Goal: Transaction & Acquisition: Purchase product/service

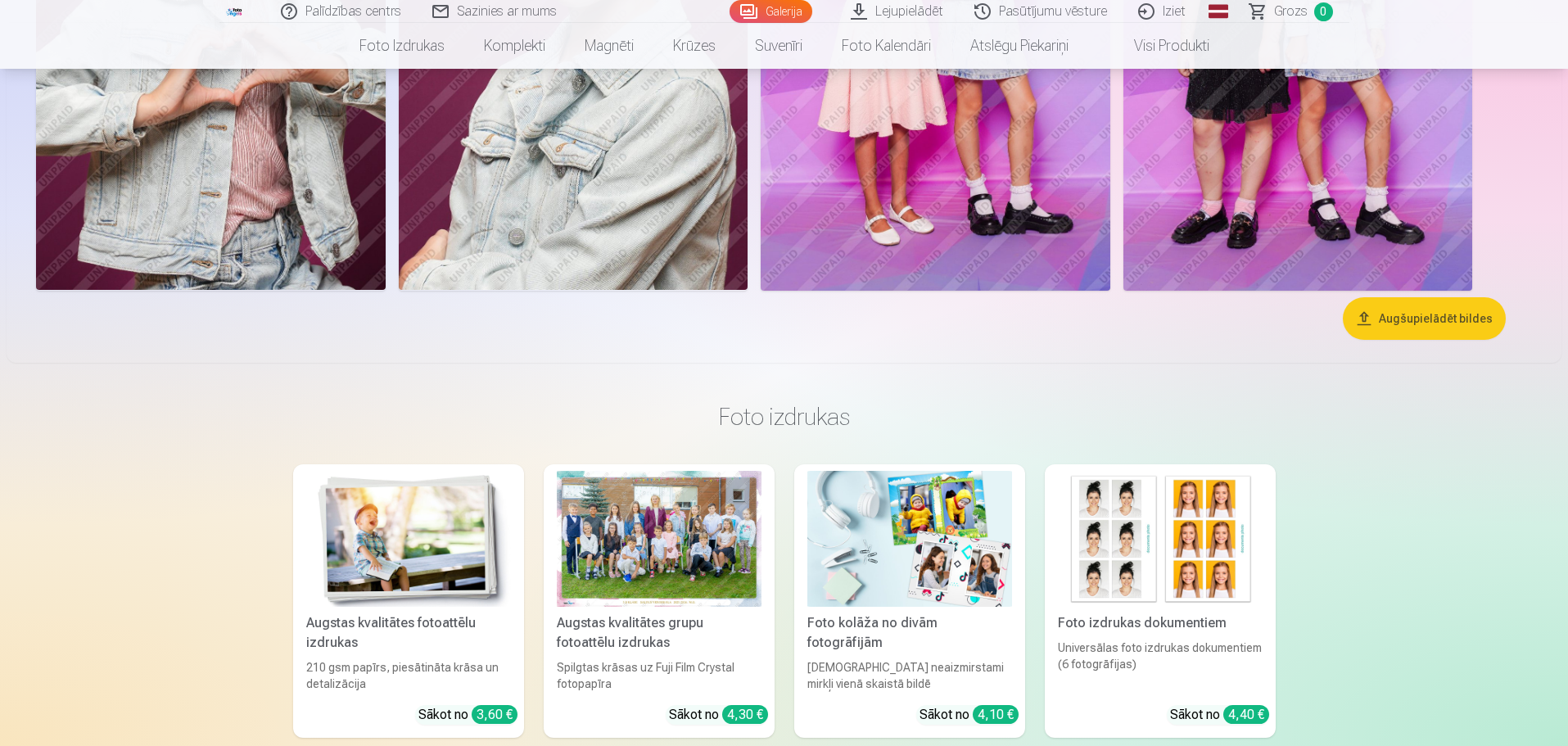
scroll to position [6056, 0]
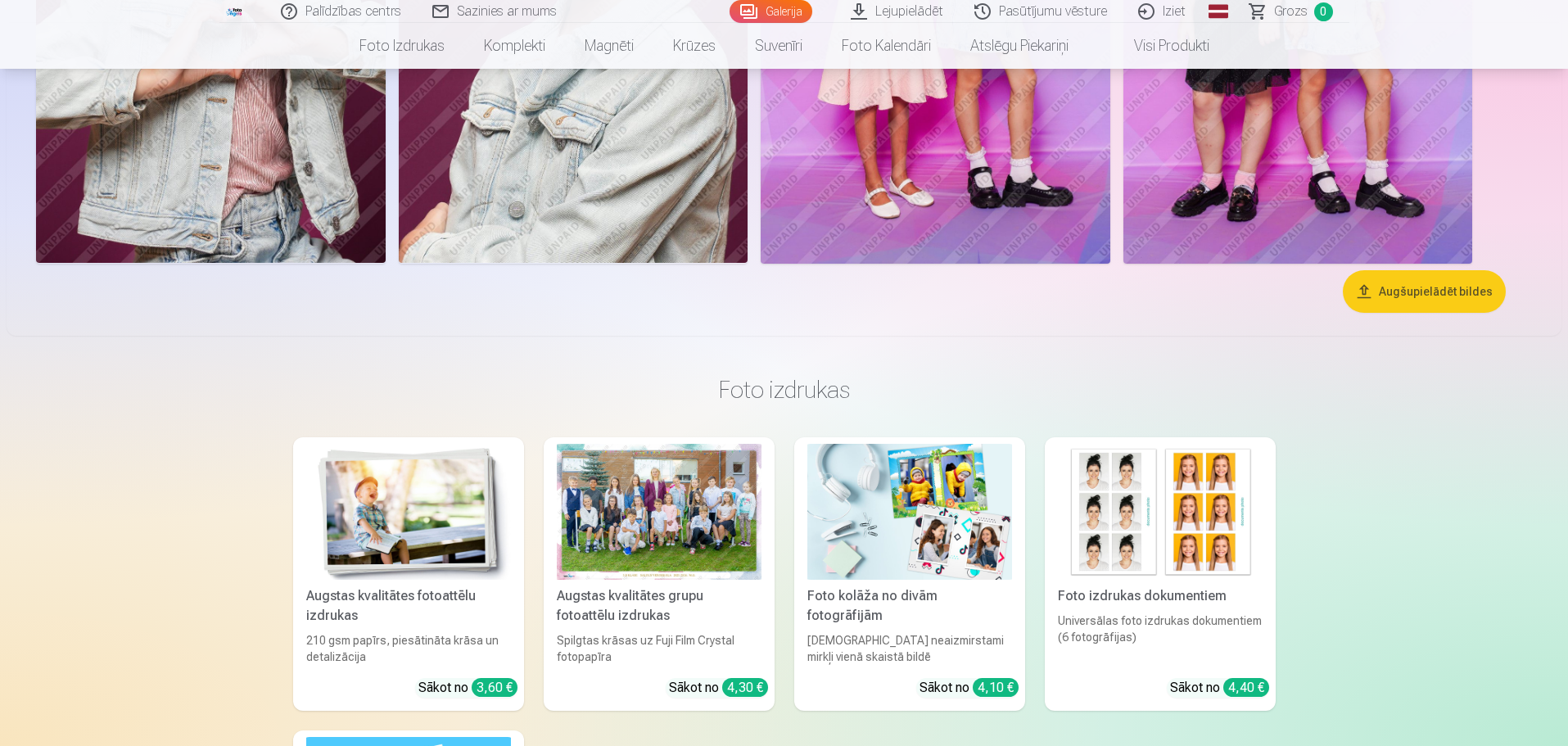
click at [1467, 287] on button "Augšupielādēt bildes" at bounding box center [1424, 292] width 163 height 42
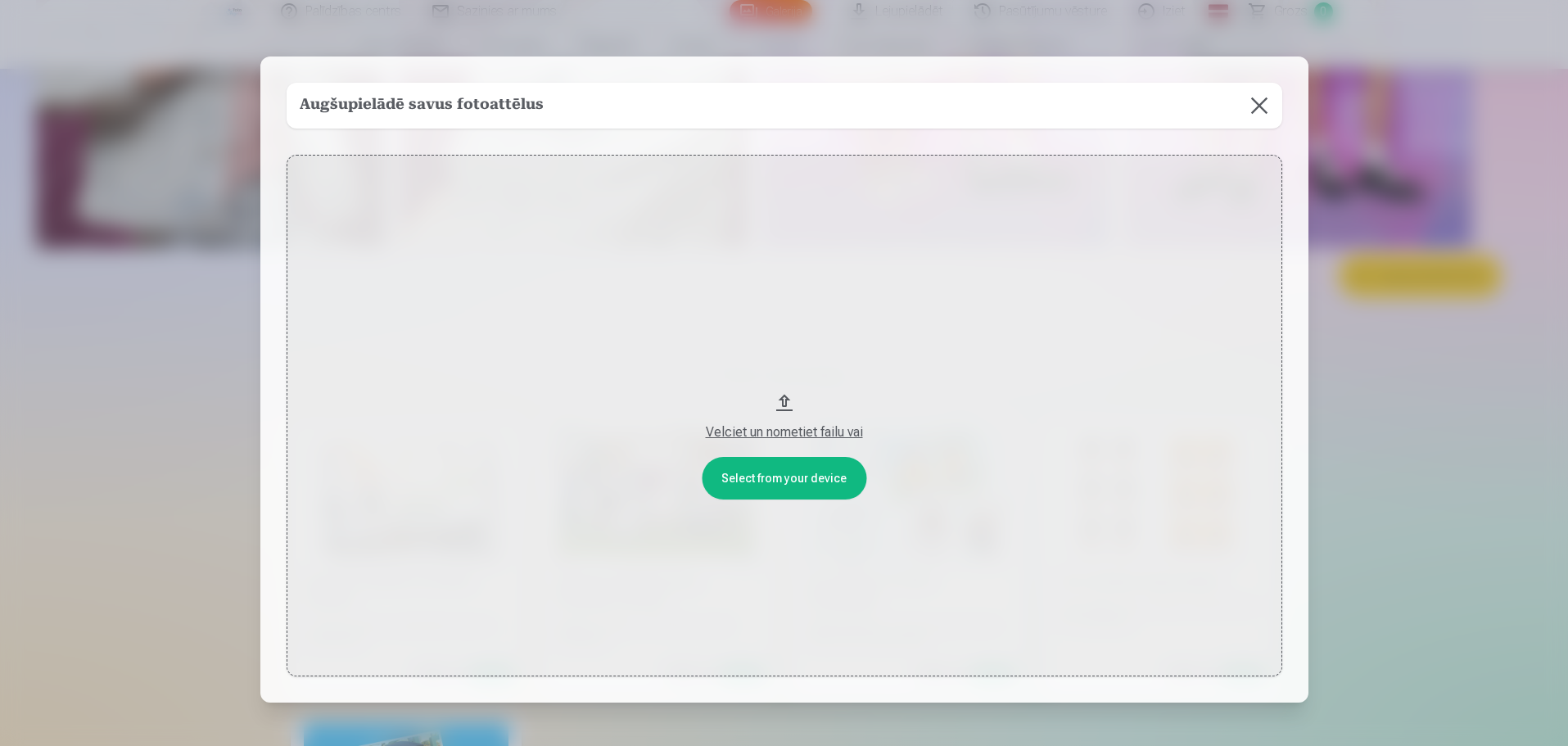
scroll to position [6072, 0]
click at [792, 432] on div "Velciet un nometiet failu vai" at bounding box center [786, 432] width 963 height 19
click at [1250, 108] on button at bounding box center [1261, 106] width 46 height 46
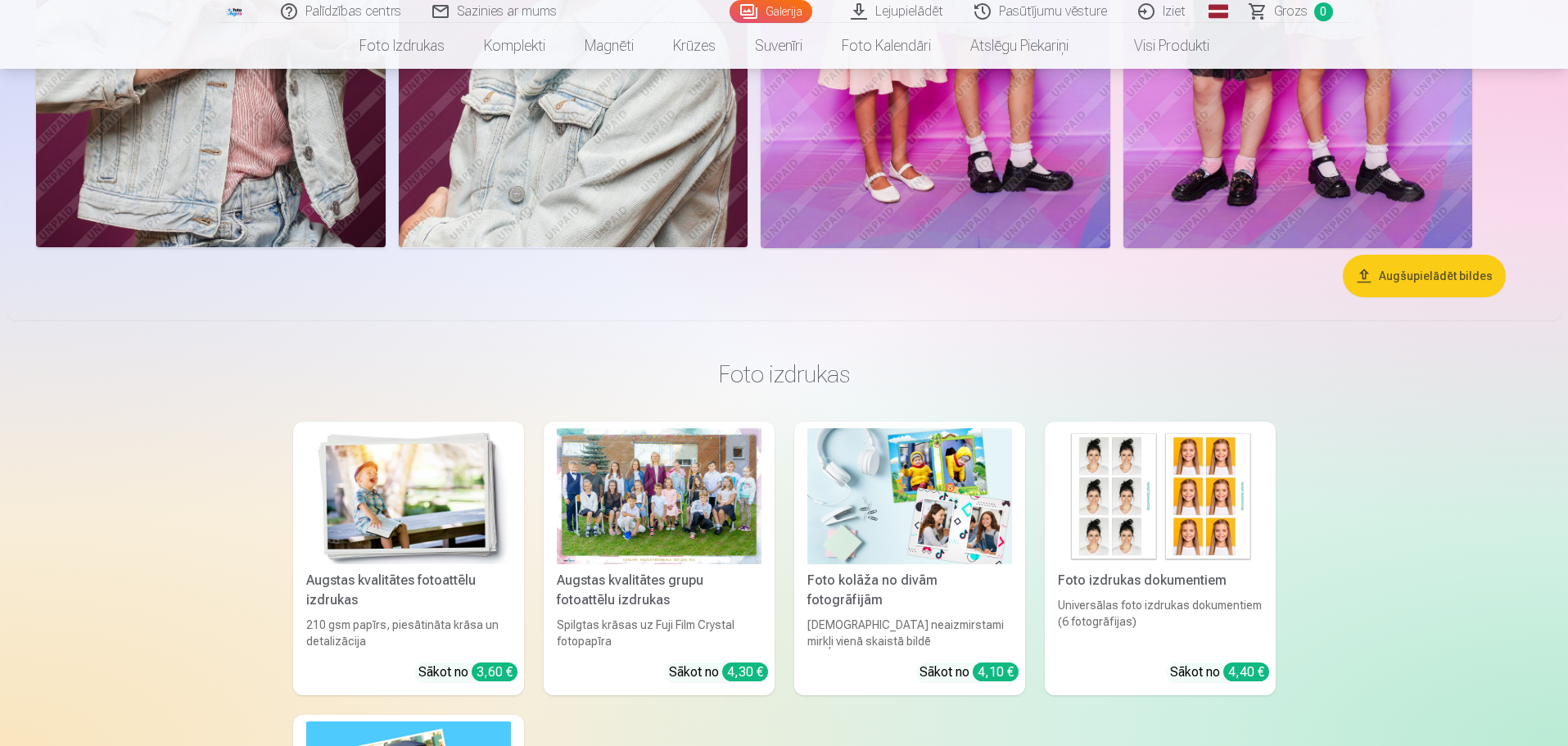
click at [1424, 263] on button "Augšupielādēt bildes" at bounding box center [1424, 276] width 163 height 42
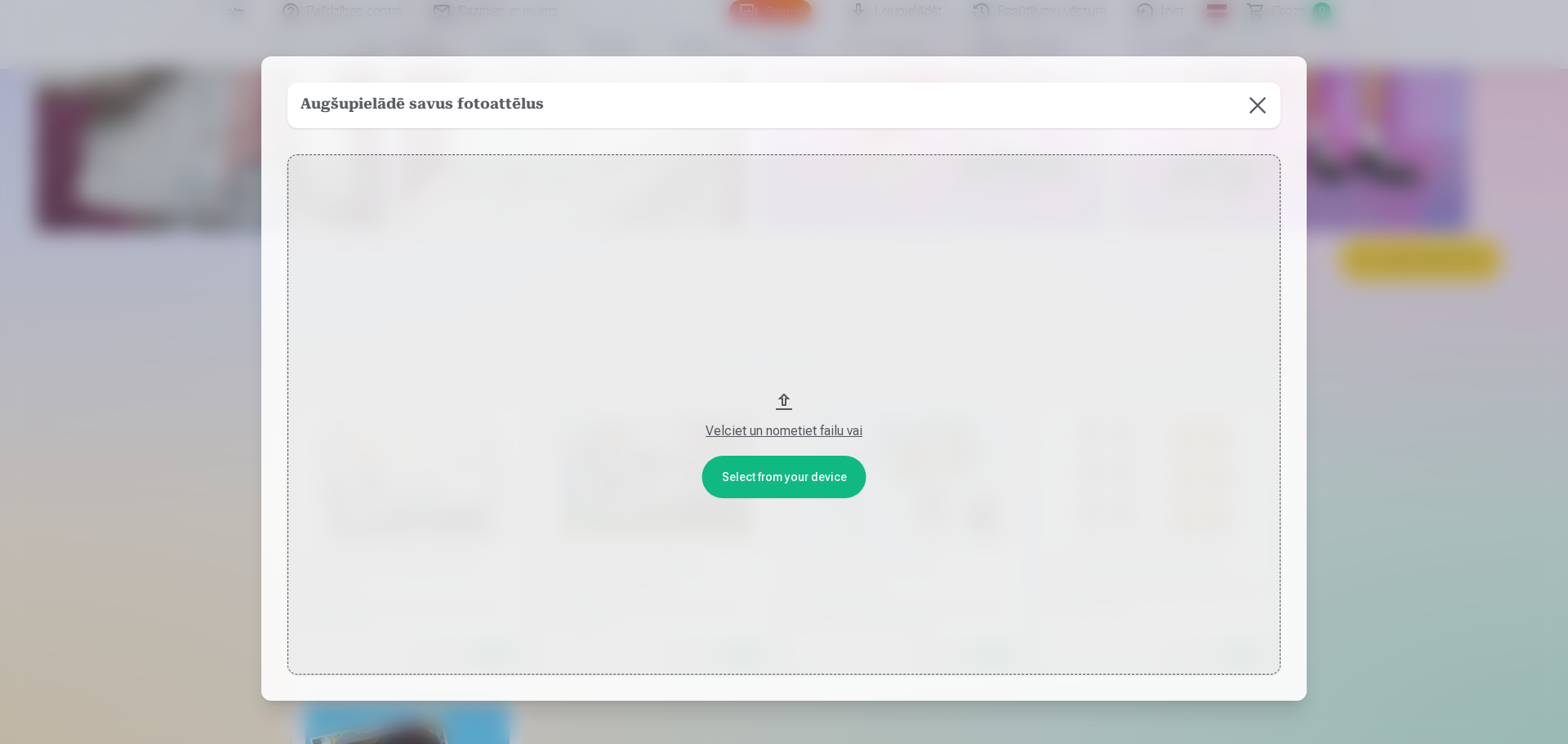
click at [761, 475] on button "Velciet un nometiet failu vai" at bounding box center [784, 415] width 993 height 521
drag, startPoint x: 783, startPoint y: 400, endPoint x: 795, endPoint y: 255, distance: 145.5
click at [795, 255] on button "Velciet un nometiet failu vai" at bounding box center [784, 415] width 993 height 521
click at [1259, 104] on button at bounding box center [1258, 105] width 46 height 46
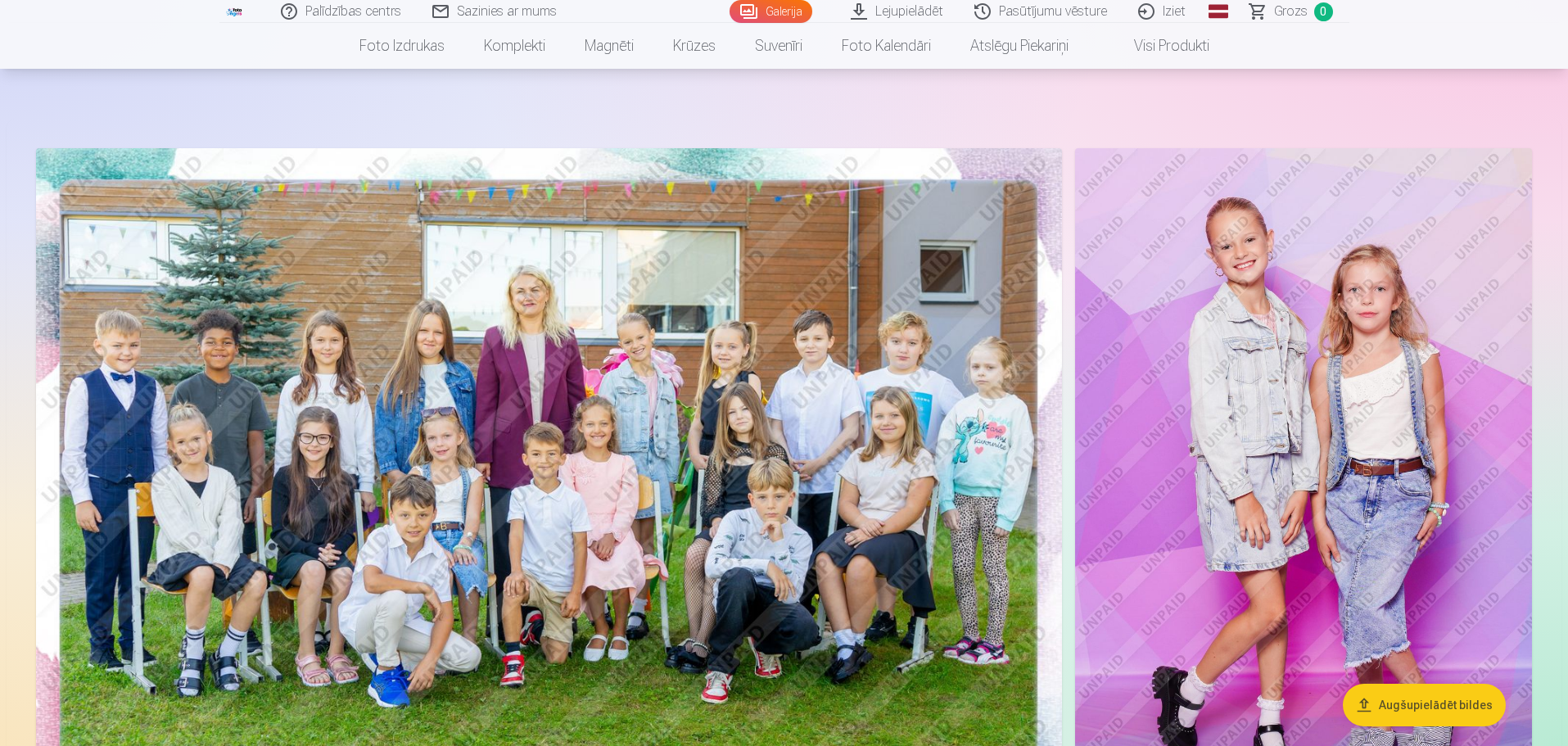
scroll to position [0, 0]
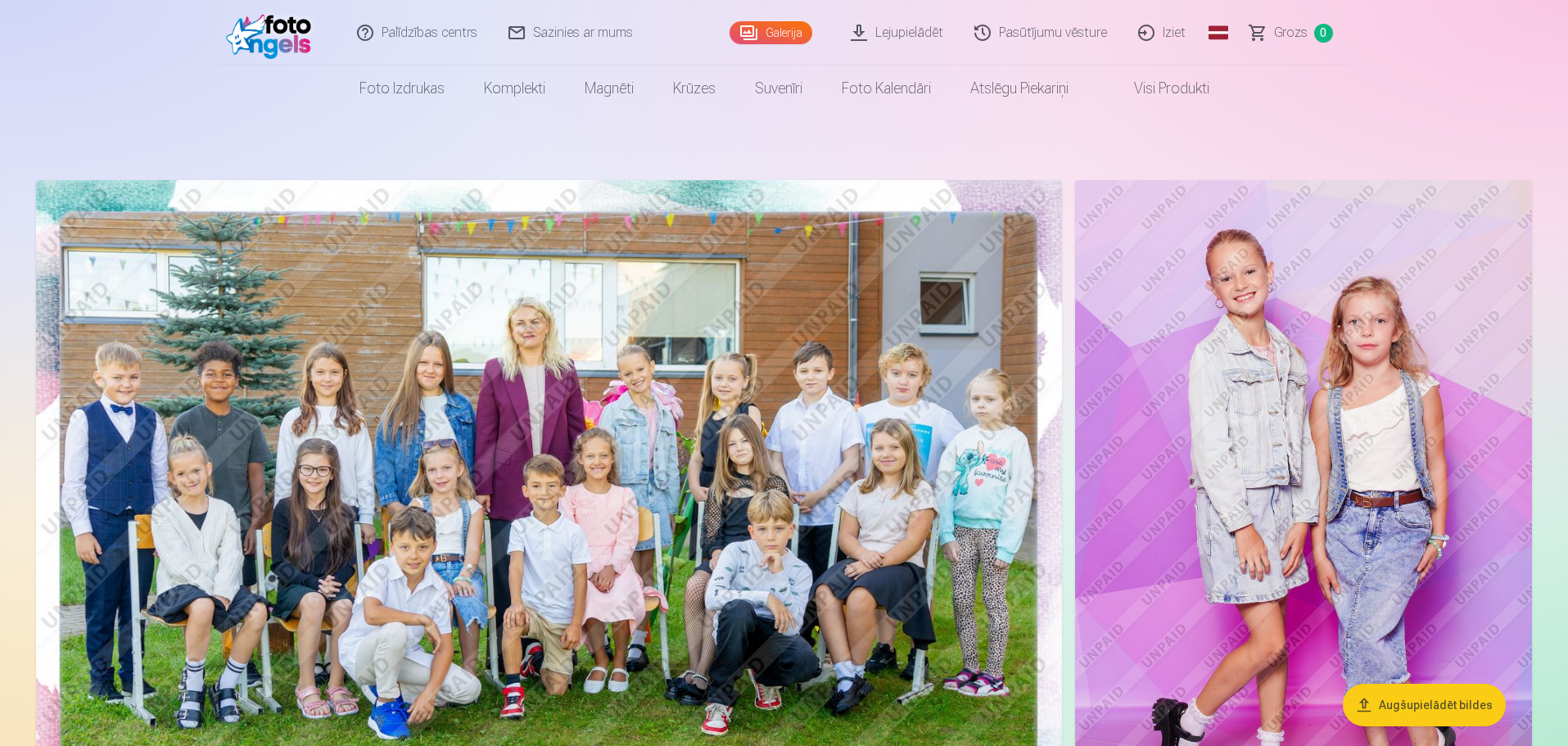
click at [918, 29] on link "Lejupielādēt" at bounding box center [898, 33] width 123 height 65
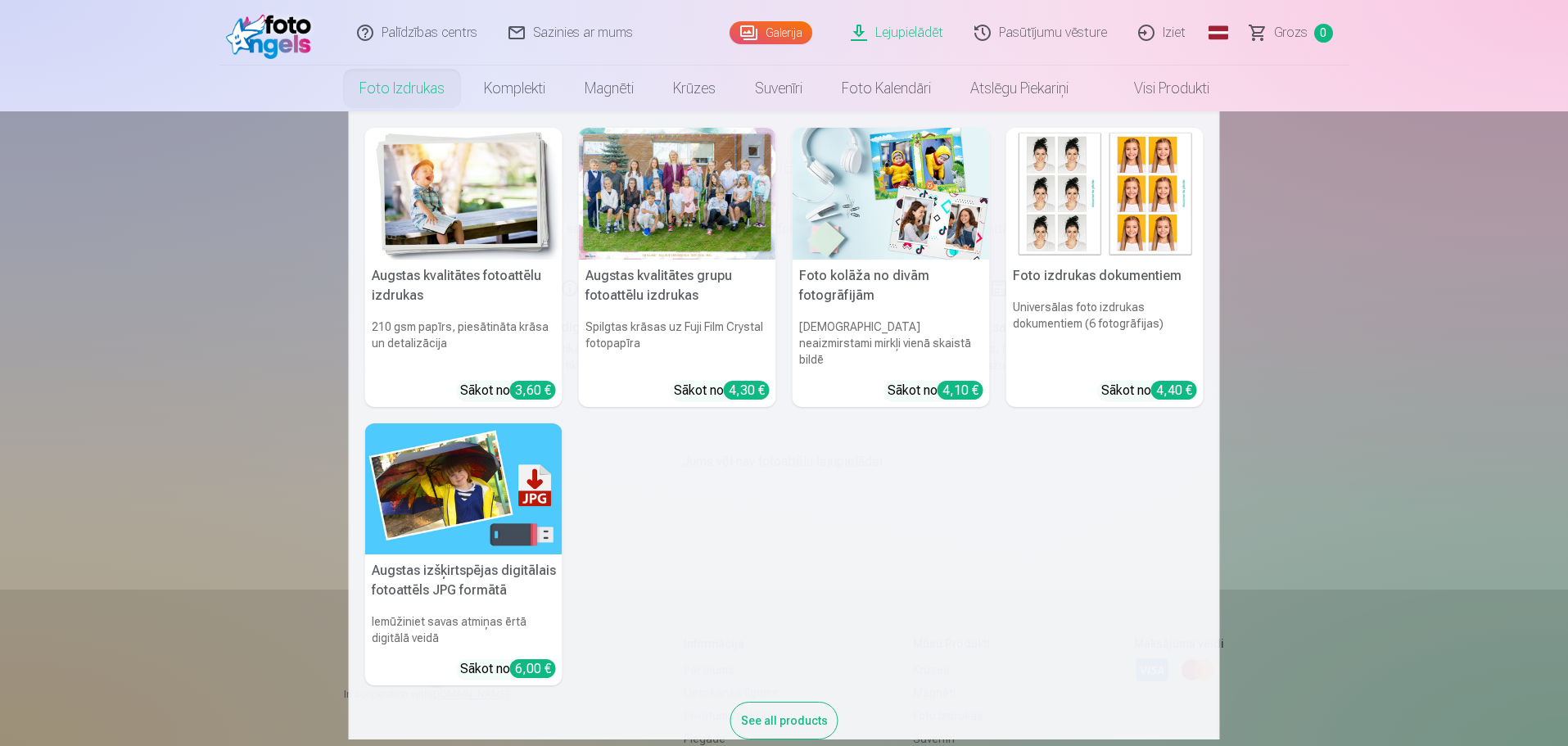
click at [662, 224] on div at bounding box center [677, 194] width 197 height 132
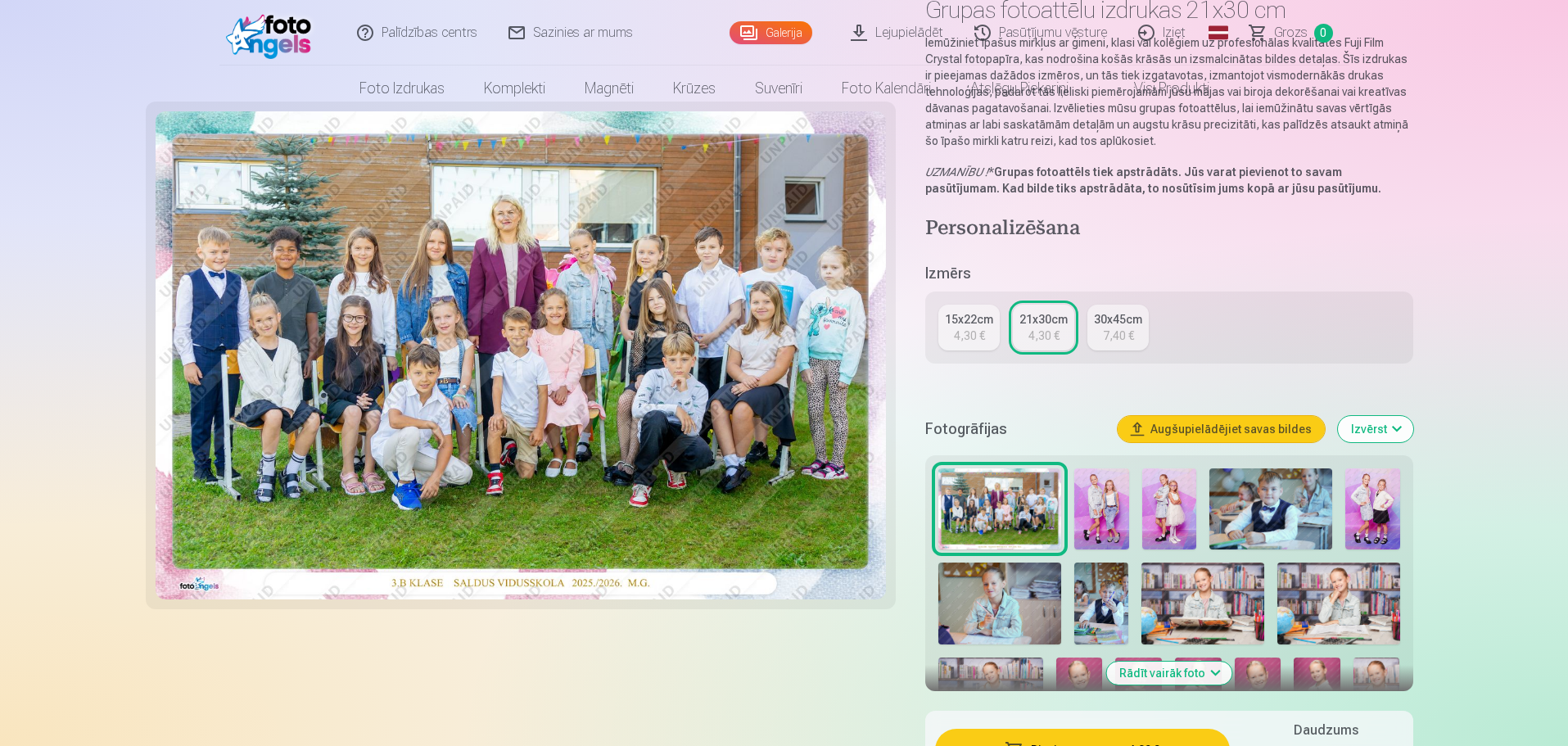
scroll to position [328, 0]
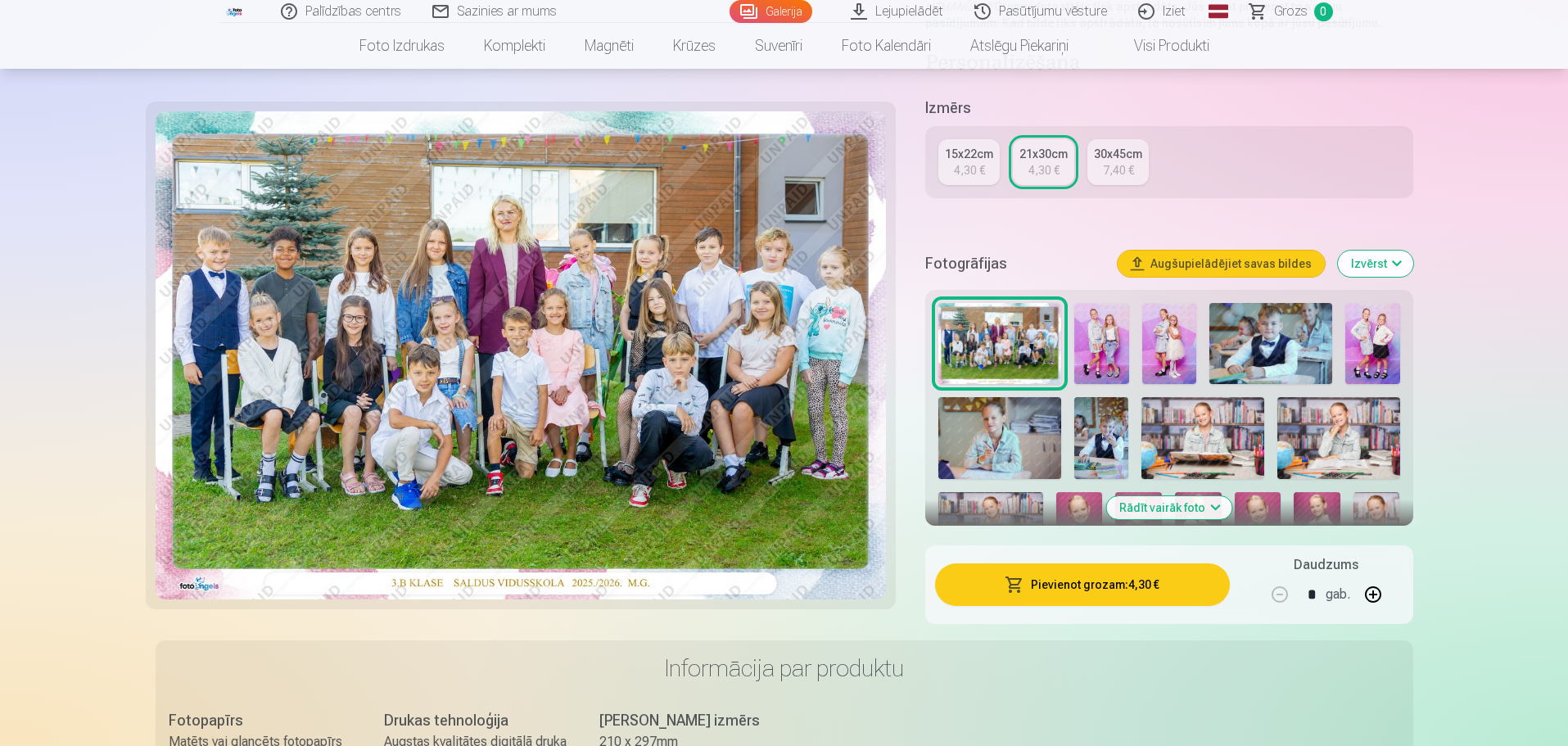
click at [1080, 591] on button "Pievienot grozam : 4,30 €" at bounding box center [1082, 584] width 294 height 42
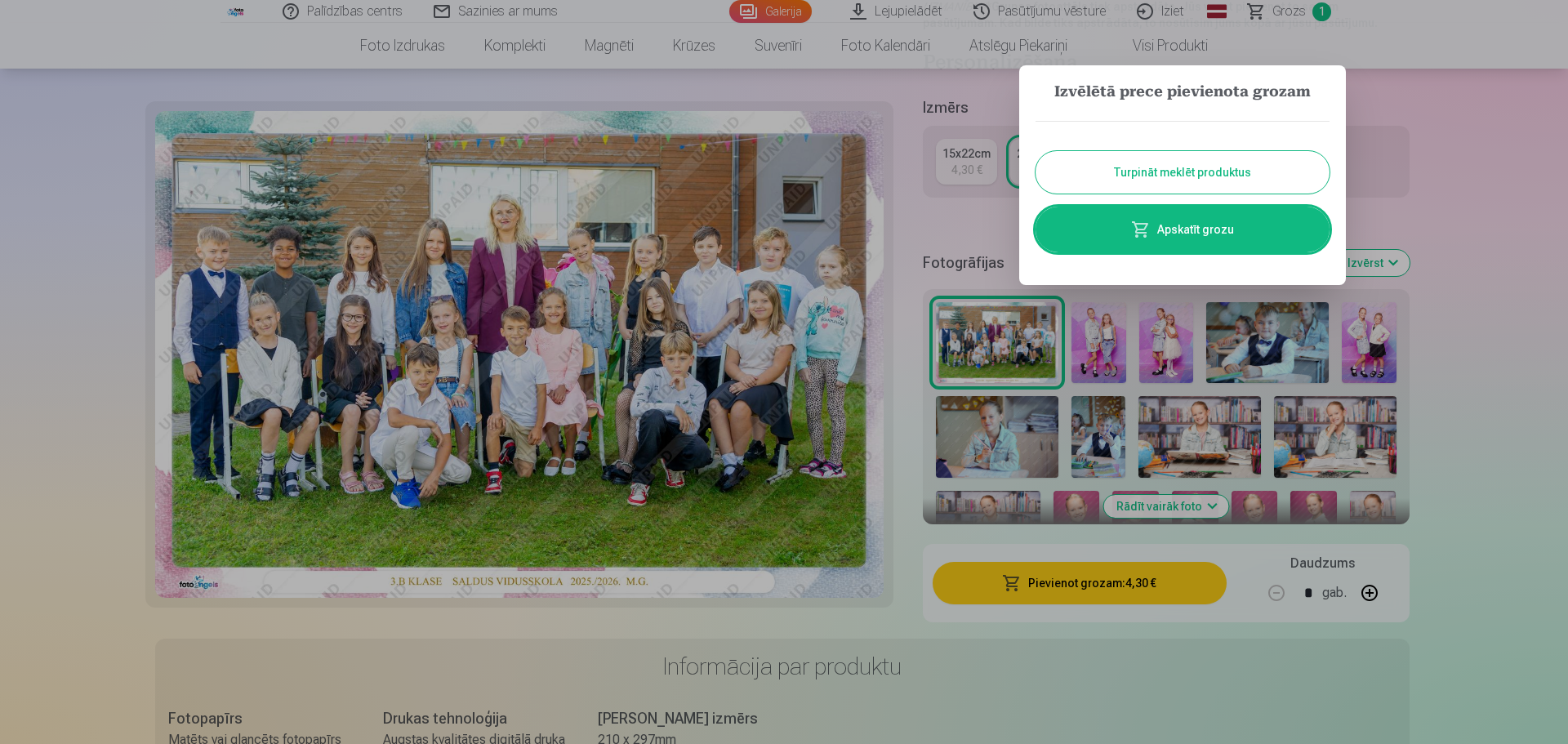
click at [1169, 238] on link "Apskatīt grozu" at bounding box center [1182, 229] width 294 height 46
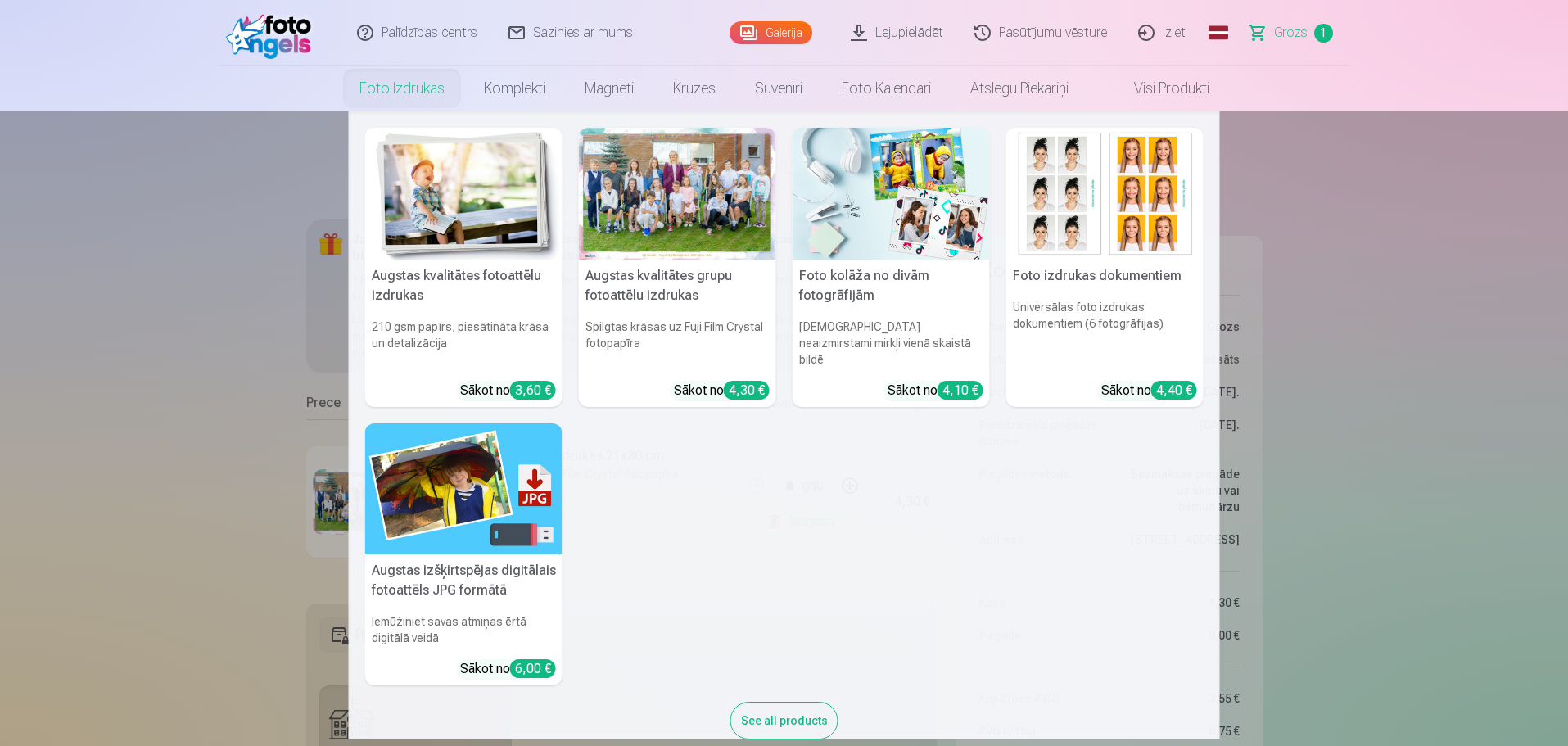
drag, startPoint x: 44, startPoint y: 353, endPoint x: 94, endPoint y: 367, distance: 51.9
click at [44, 353] on nav "Augstas kvalitātes fotoattēlu izdrukas 210 gsm papīrs, piesātināta krāsa un det…" at bounding box center [784, 425] width 1568 height 628
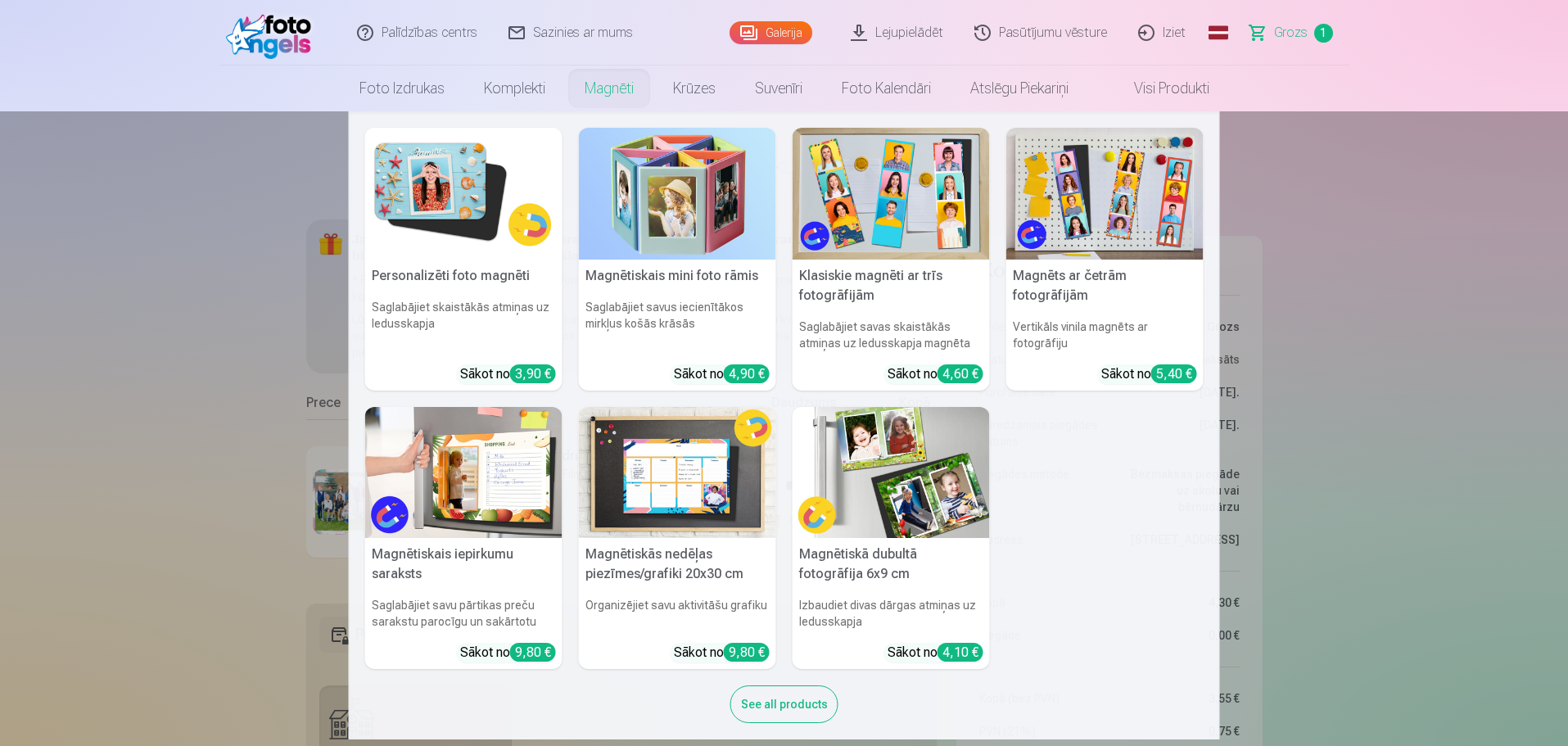
click at [595, 96] on link "Magnēti" at bounding box center [609, 88] width 88 height 46
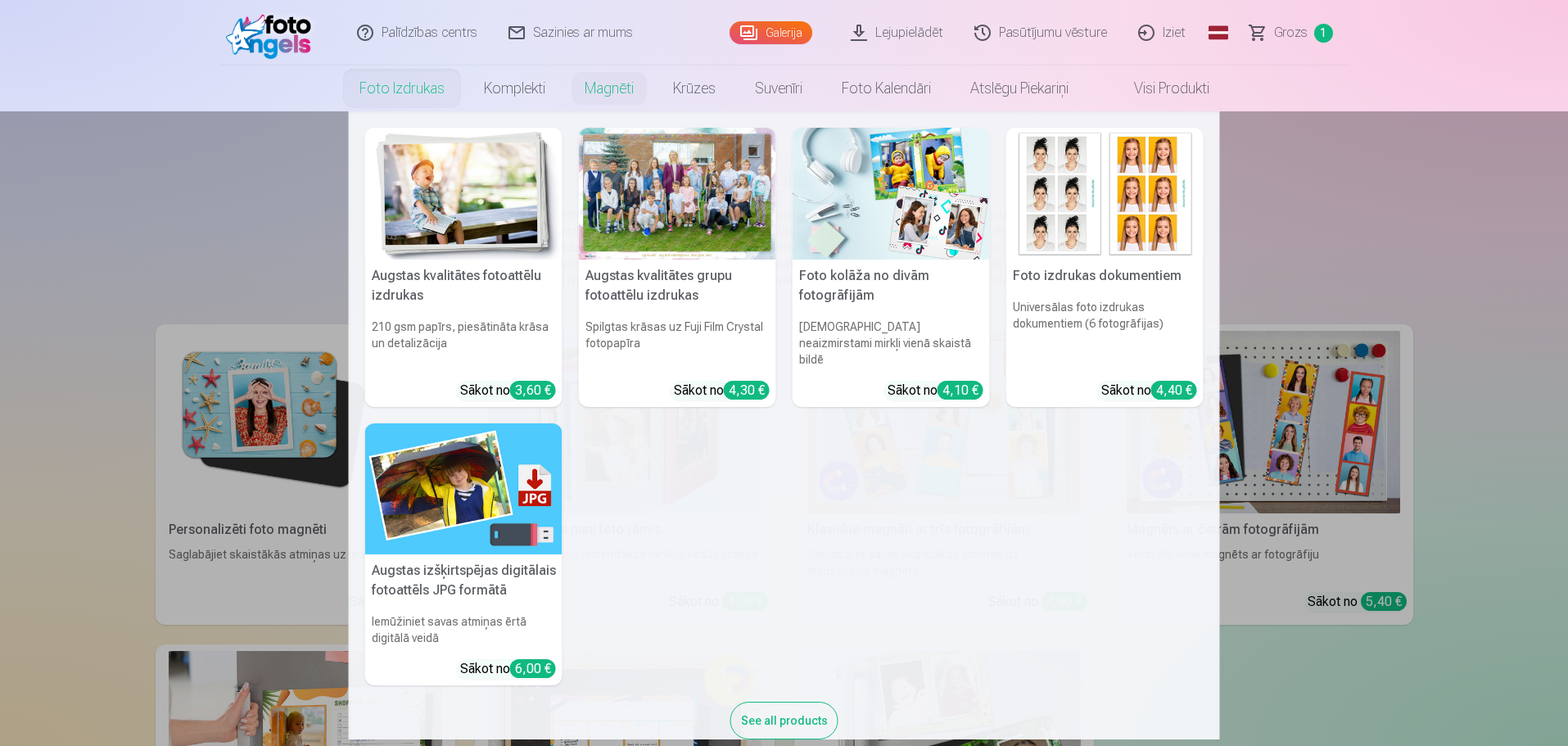
click at [403, 94] on link "Foto izdrukas" at bounding box center [402, 88] width 124 height 46
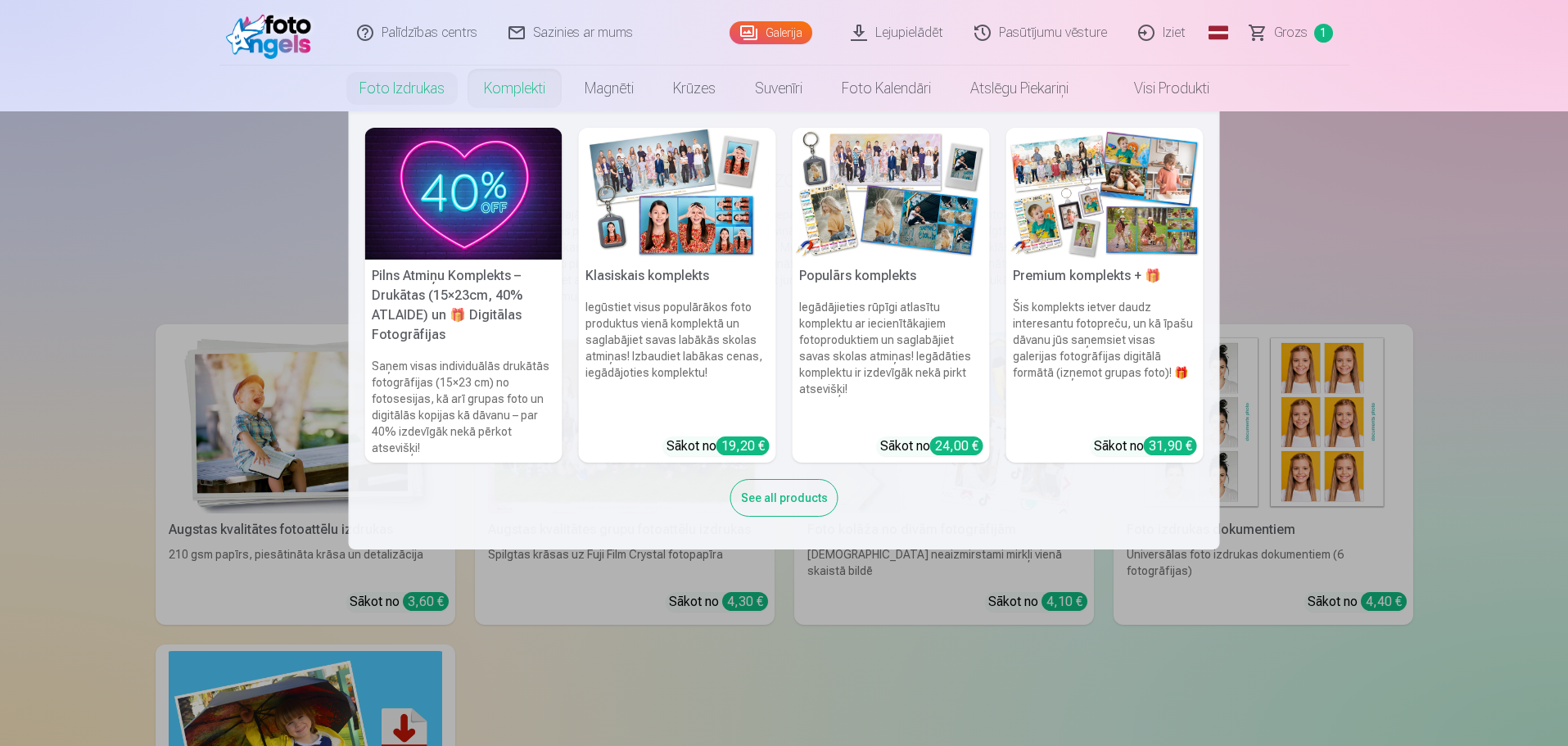
click at [178, 235] on nav "Pilns Atmiņu Komplekts – Drukātas (15×23cm, 40% ATLAIDE) un 🎁 Digitālas Fotogrā…" at bounding box center [784, 329] width 1568 height 438
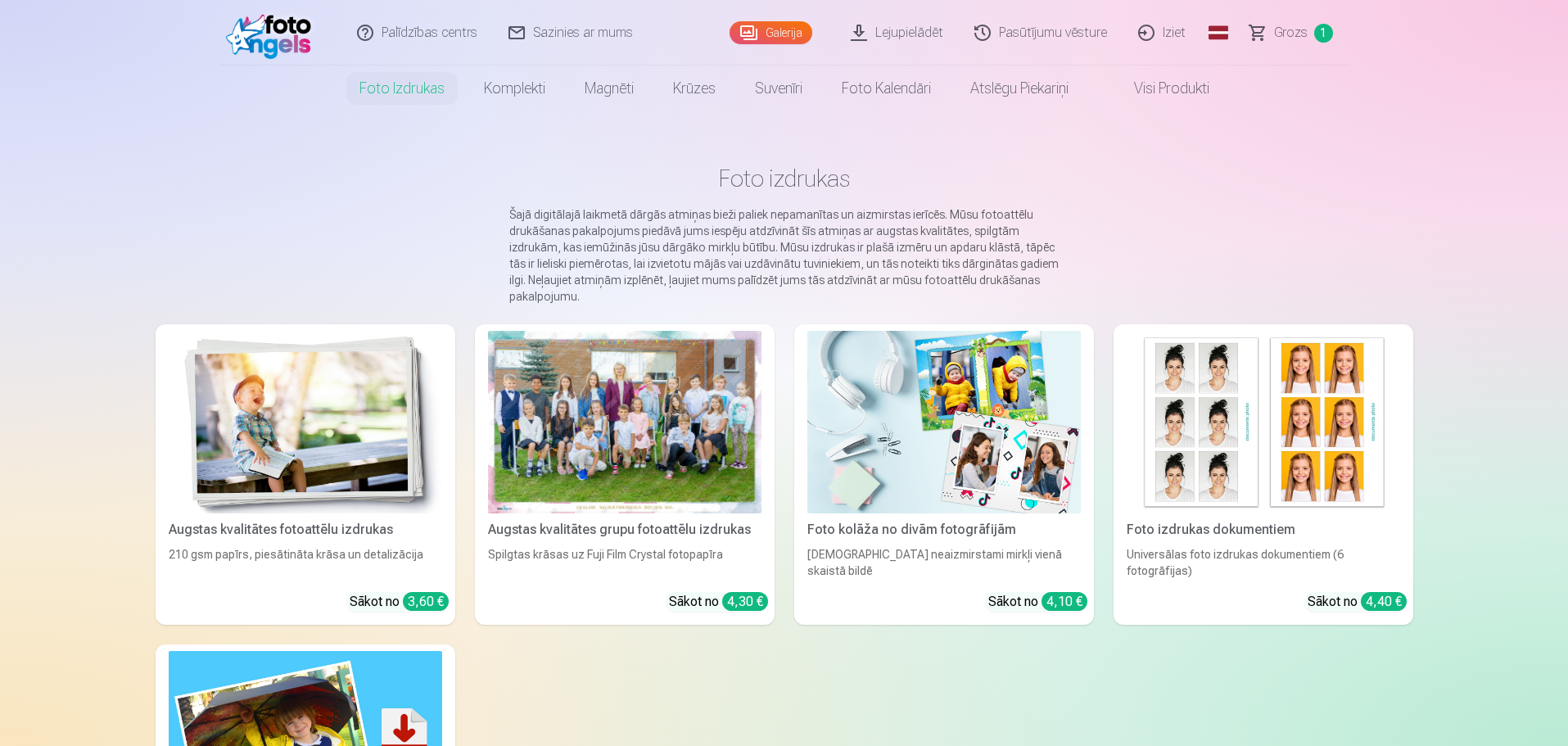
click at [758, 32] on link "Galerija" at bounding box center [771, 33] width 83 height 23
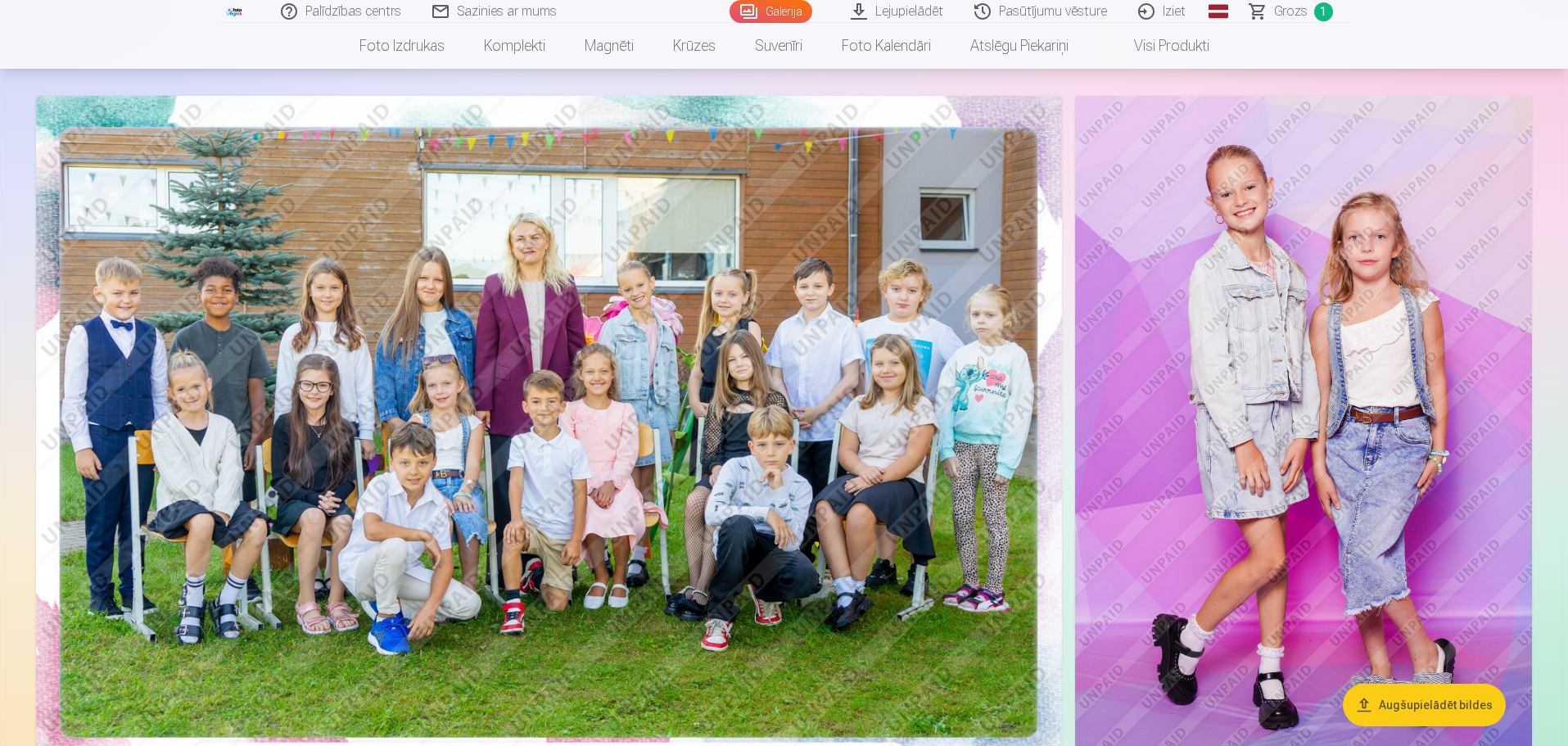
scroll to position [246, 0]
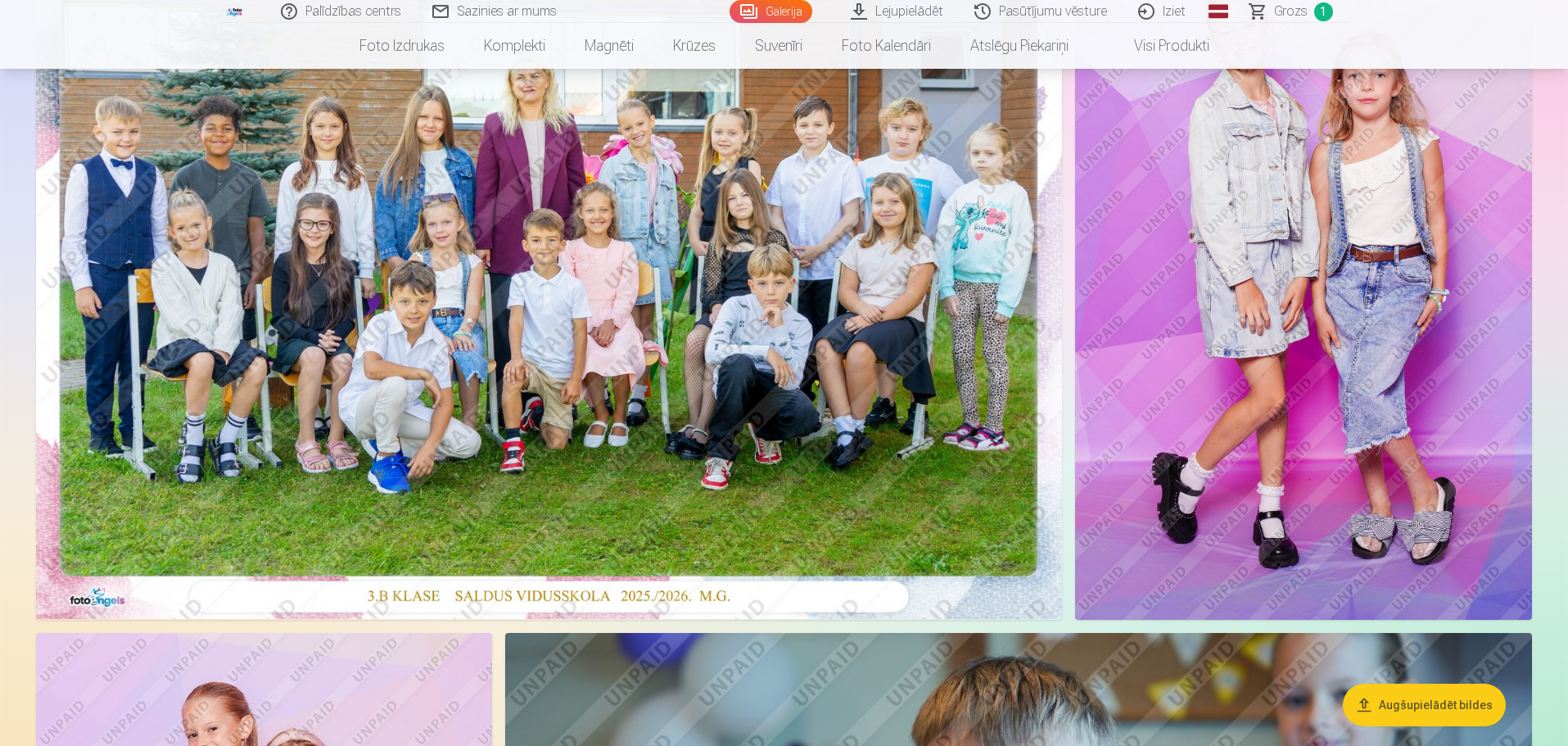
click at [1388, 476] on img at bounding box center [1303, 277] width 457 height 685
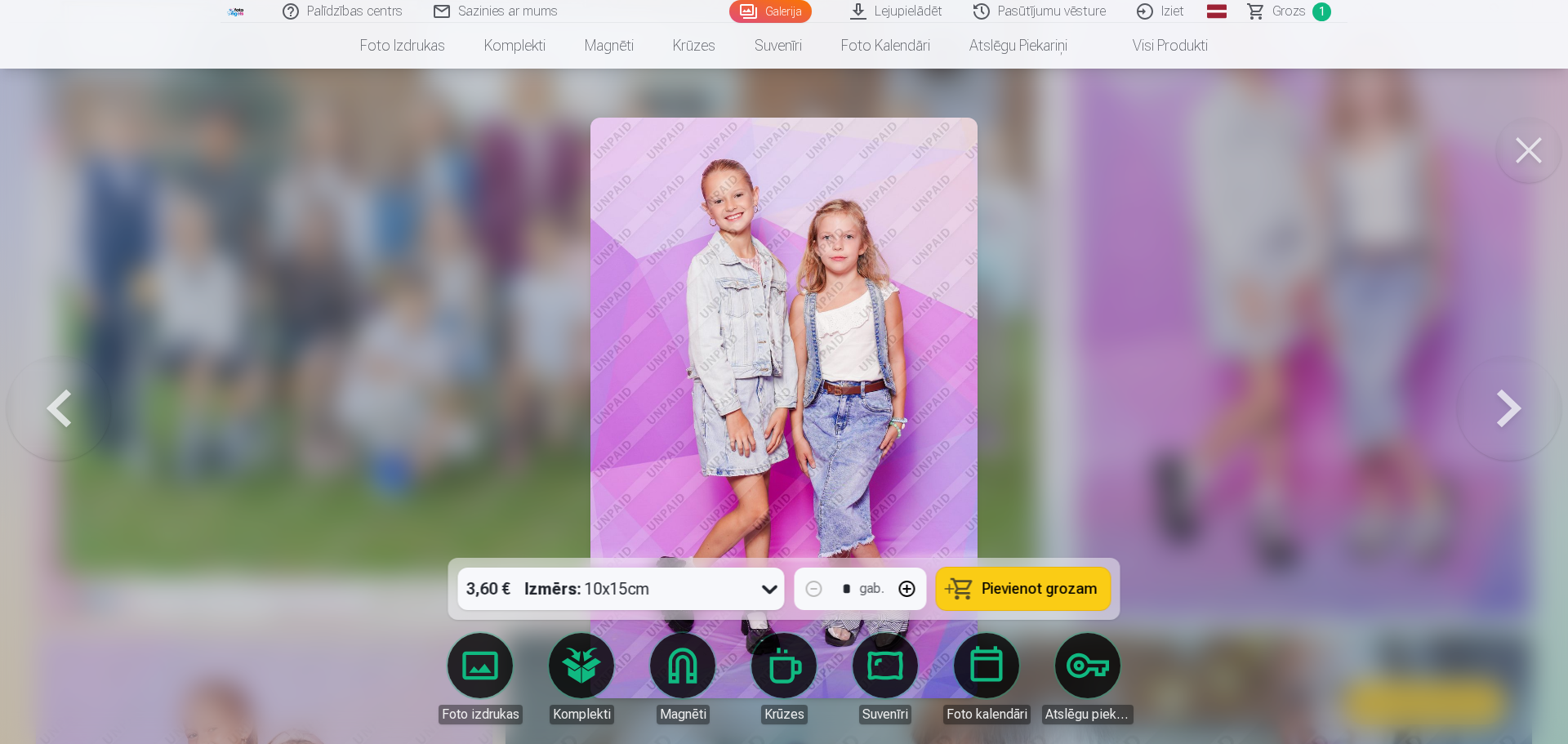
click at [1523, 150] on button at bounding box center [1528, 150] width 65 height 65
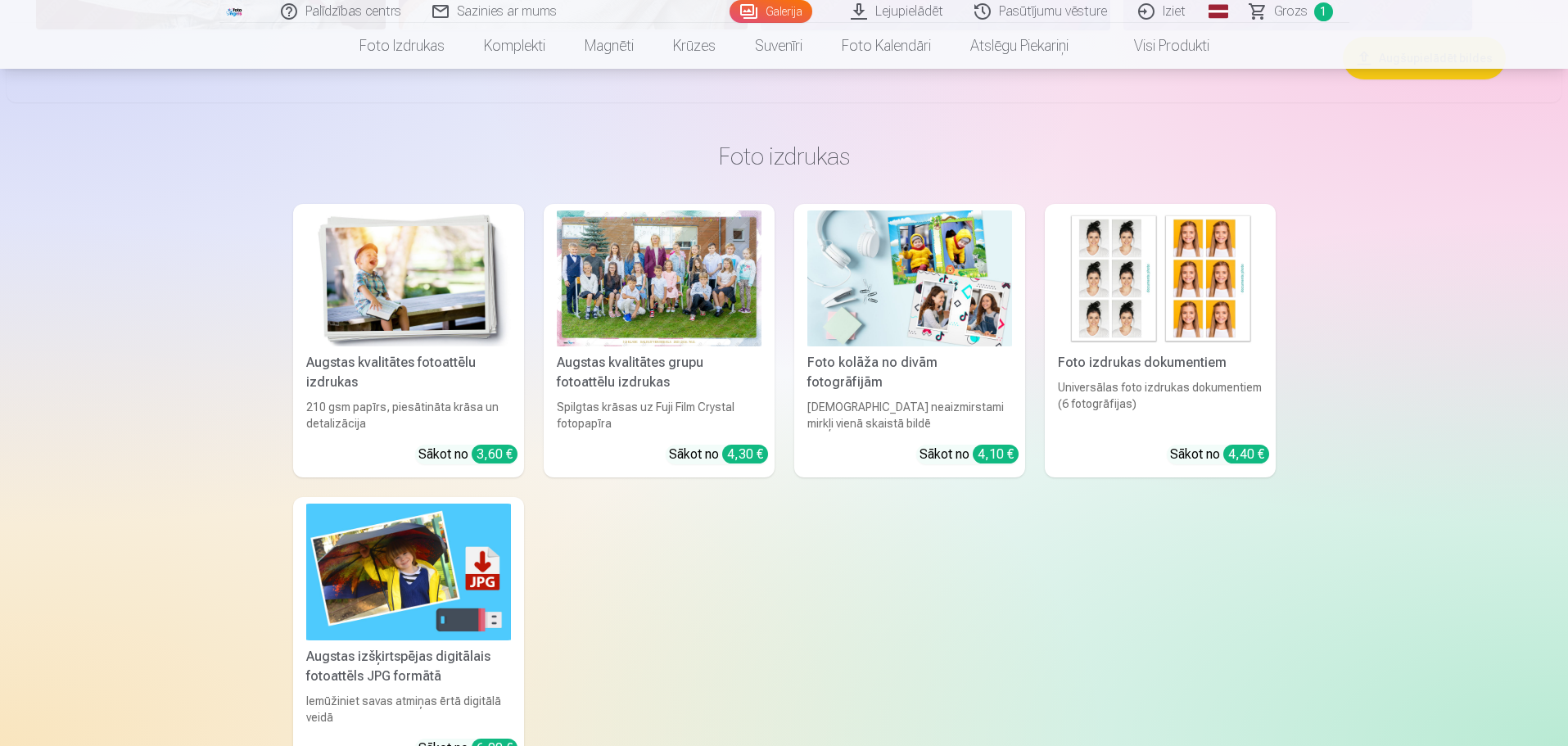
scroll to position [6384, 0]
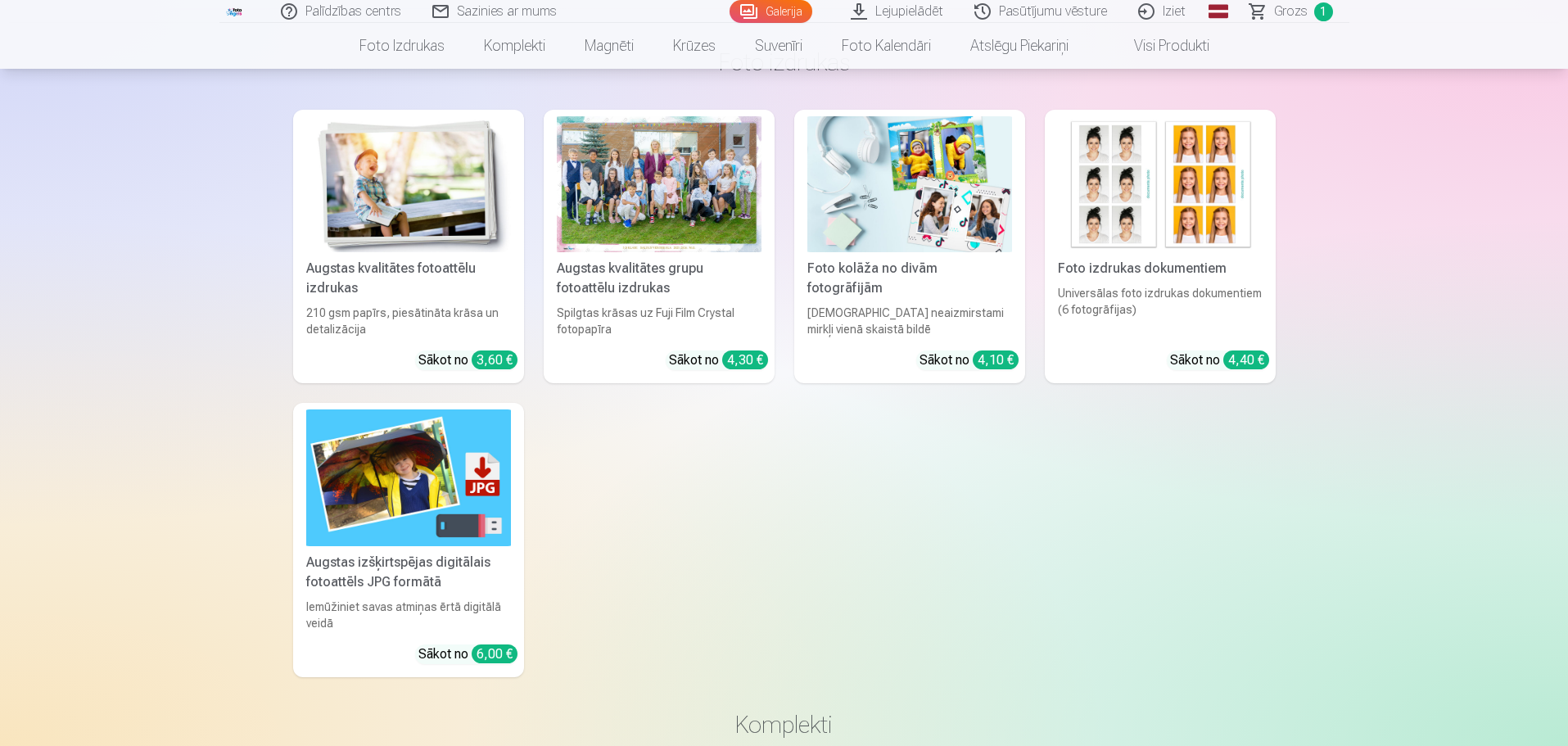
click at [939, 181] on img at bounding box center [909, 184] width 204 height 137
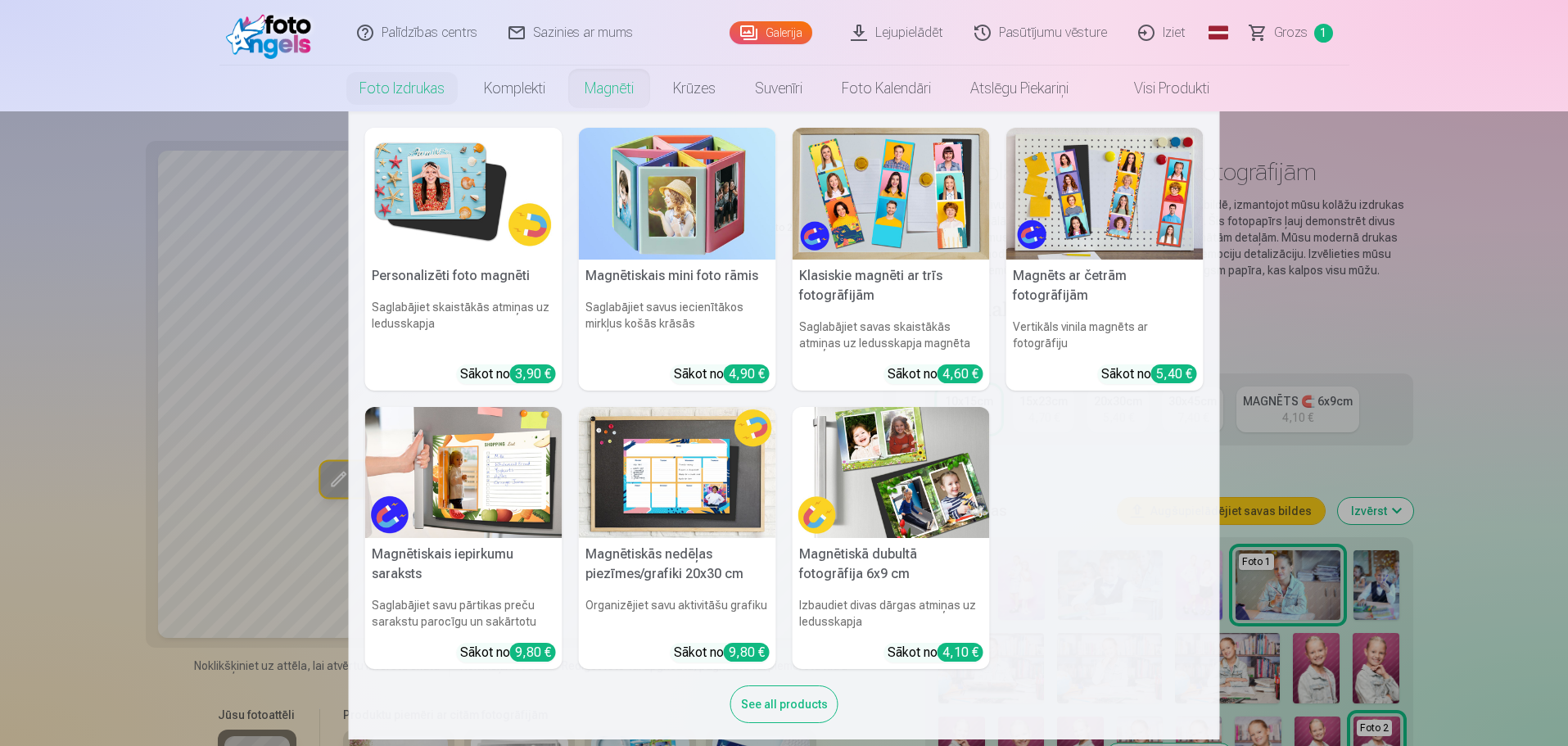
click at [585, 100] on link "Magnēti" at bounding box center [609, 88] width 88 height 46
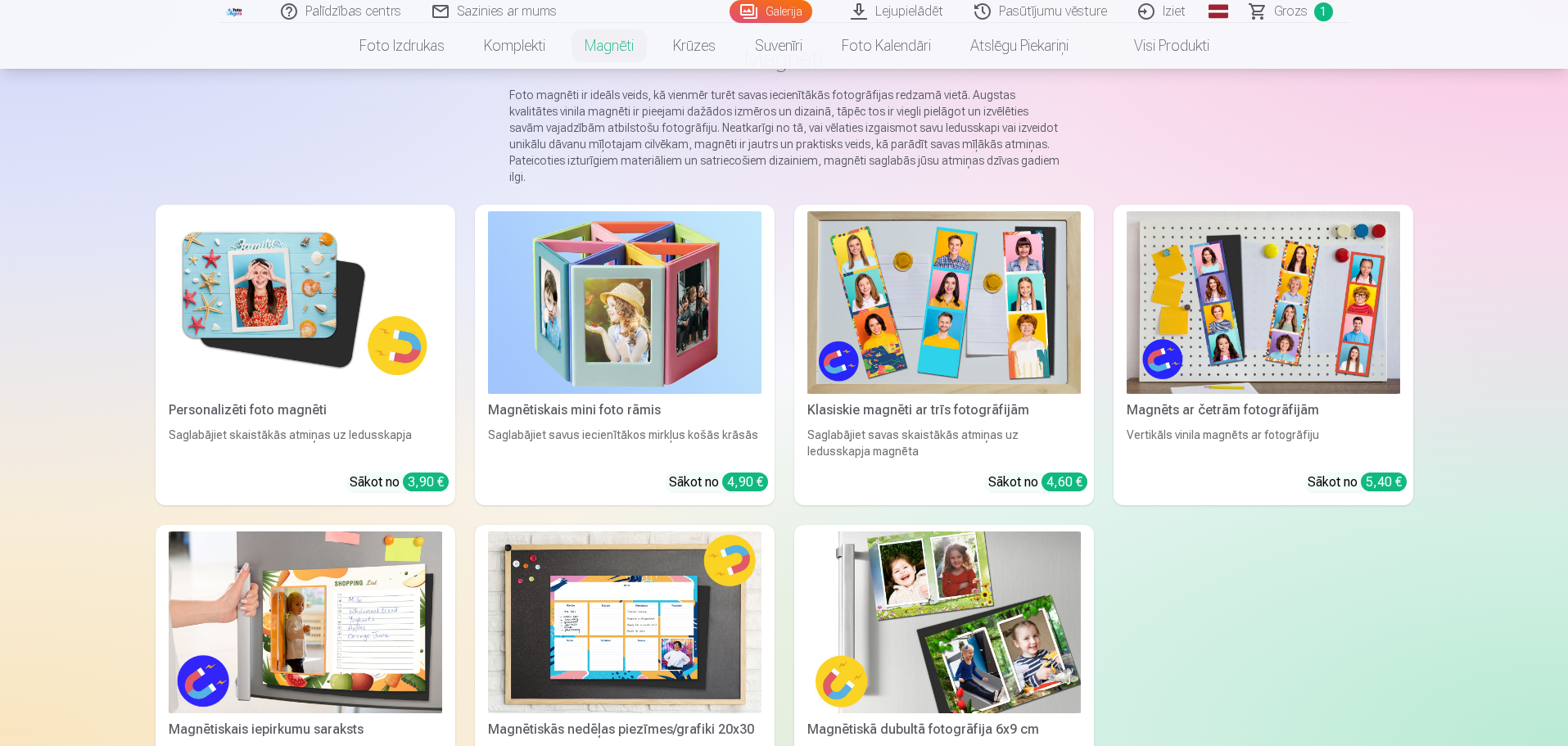
scroll to position [82, 0]
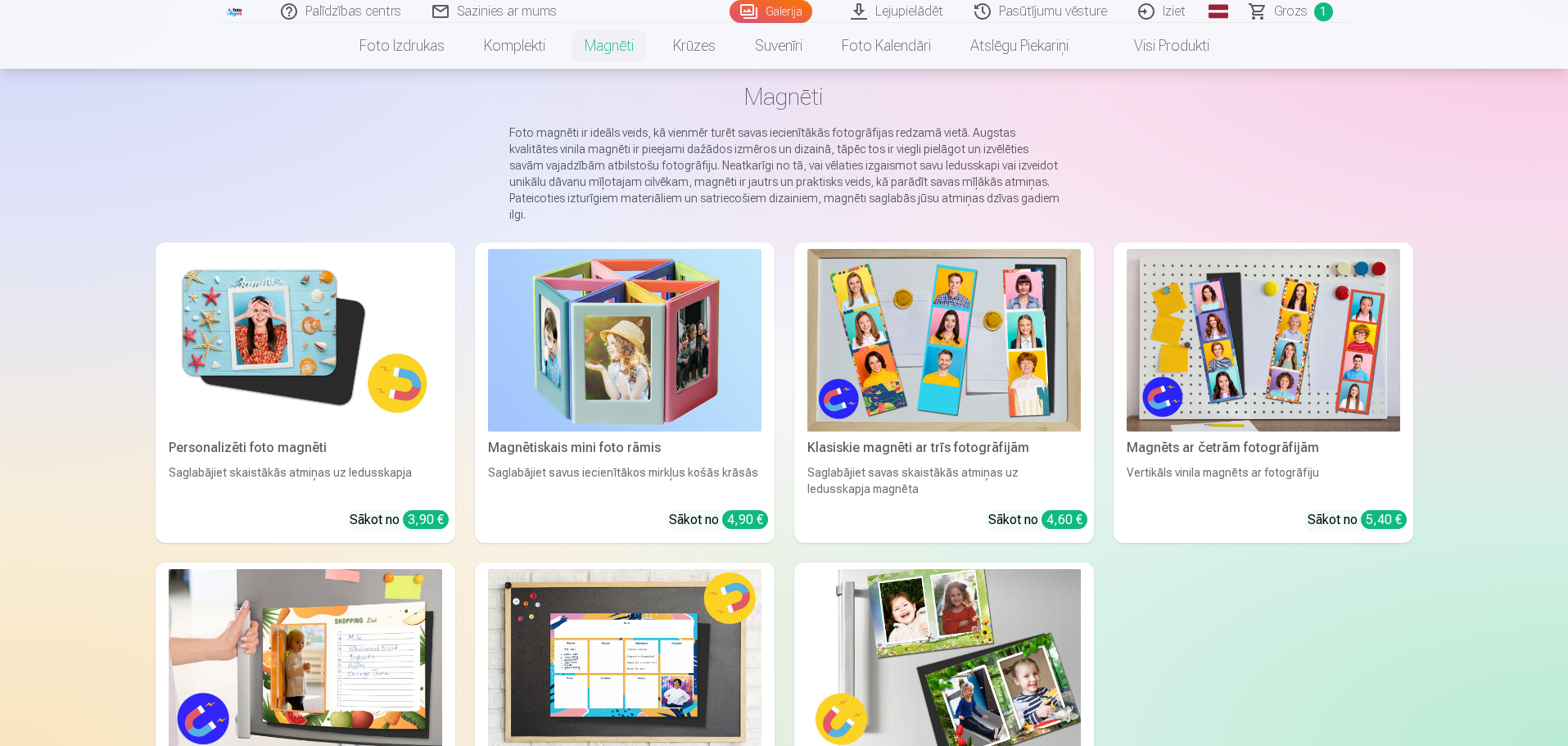
click at [323, 364] on img at bounding box center [305, 339] width 273 height 182
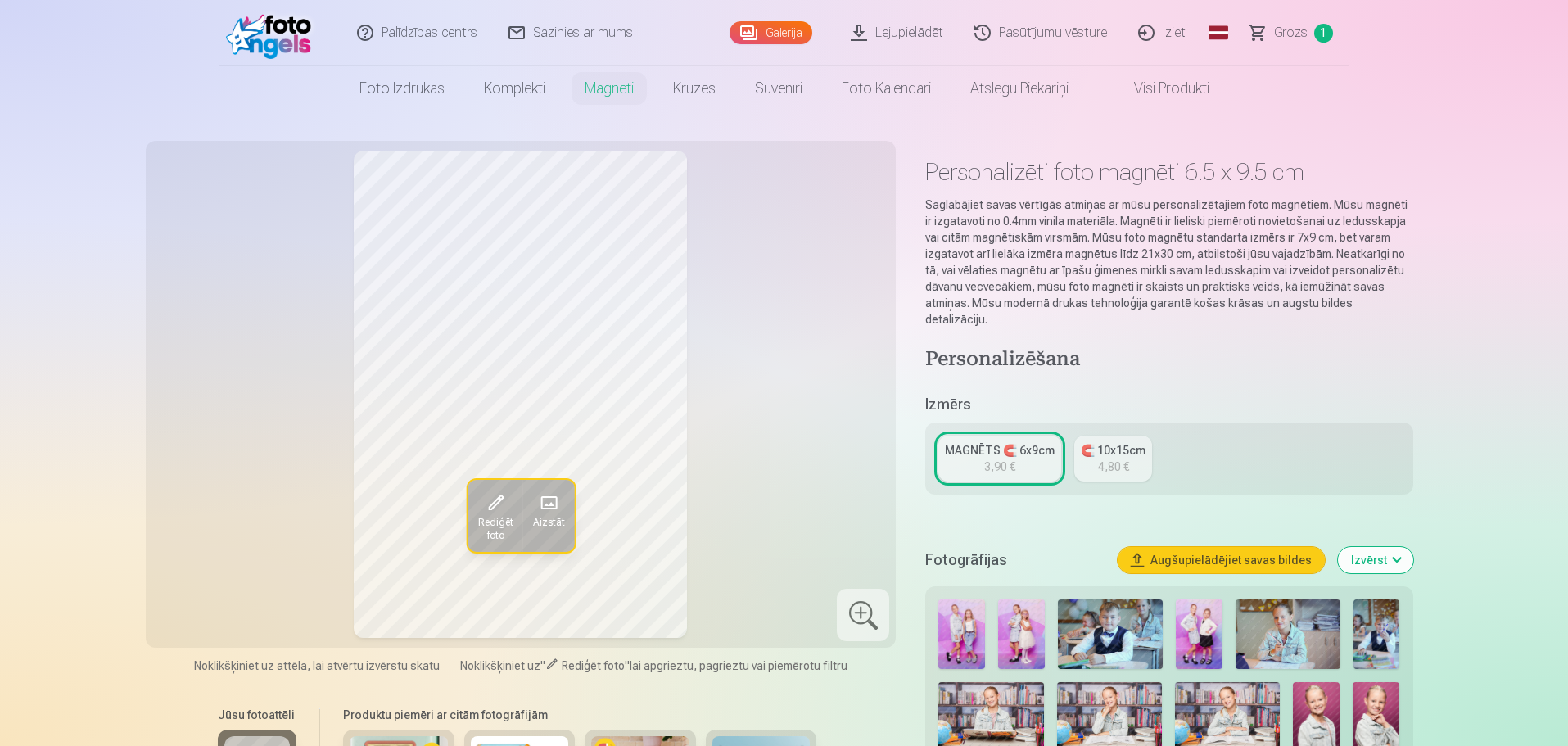
click at [1176, 38] on link "Iziet" at bounding box center [1162, 33] width 78 height 65
